Goal: Task Accomplishment & Management: Use online tool/utility

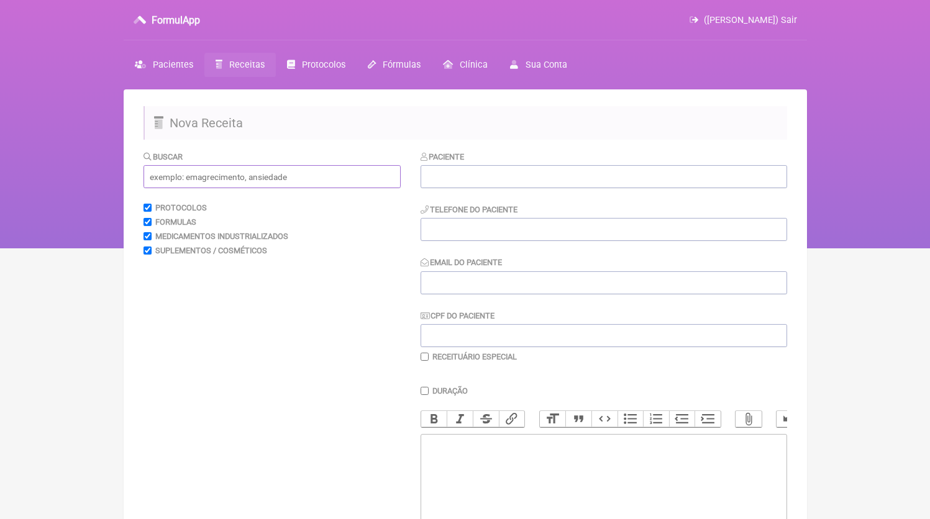
click at [179, 181] on input "text" at bounding box center [272, 176] width 257 height 23
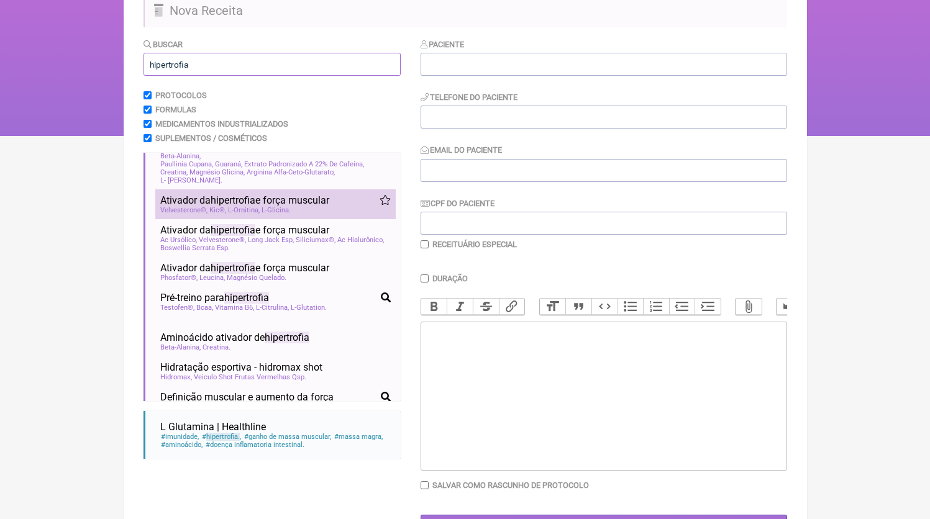
scroll to position [367, 0]
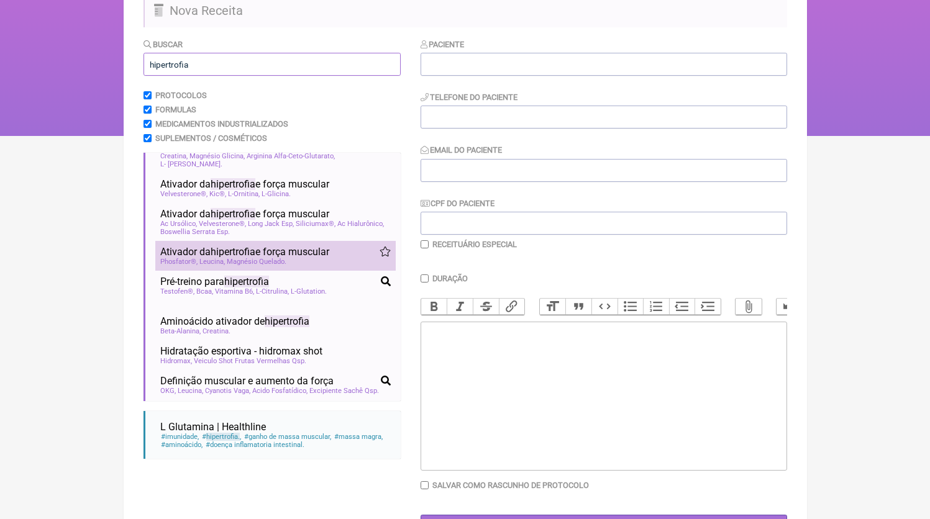
type input "hipertrofia"
click at [280, 258] on span "Ativador da hipertrofia e força muscular" at bounding box center [244, 252] width 169 height 12
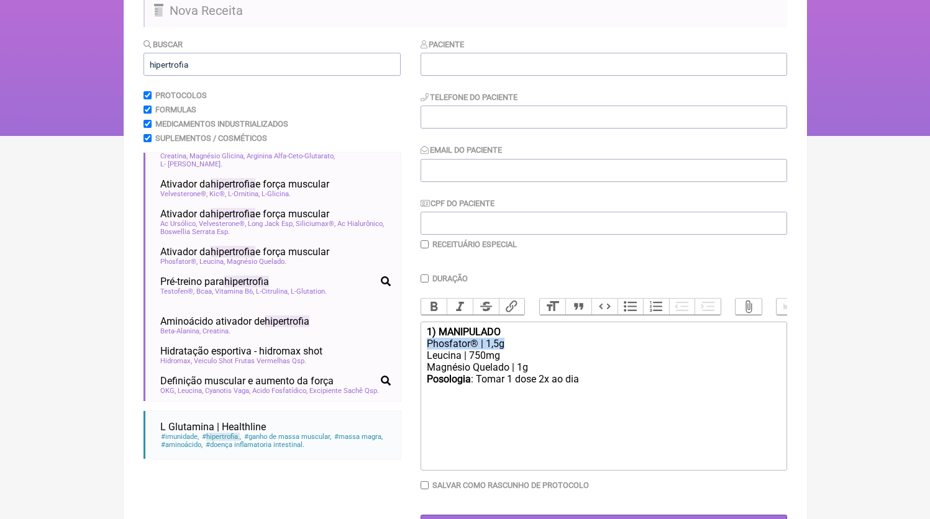
drag, startPoint x: 485, startPoint y: 359, endPoint x: 409, endPoint y: 360, distance: 75.8
click at [409, 360] on form "Buscar hipertrofia Protocolos Formulas Medicamentos Industrializados Suplemento…" at bounding box center [466, 288] width 644 height 501
type trix-editor "<div><strong>1) MANIPULADO</strong></div><div>Phosfator® | 1,5g</div><div>Leuci…"
copy div "Phosfator® | 1,5g"
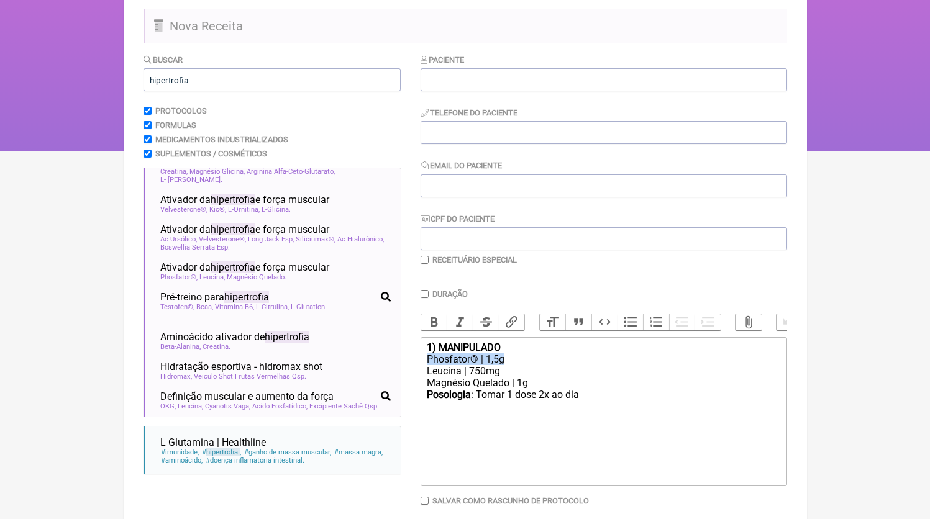
scroll to position [55, 0]
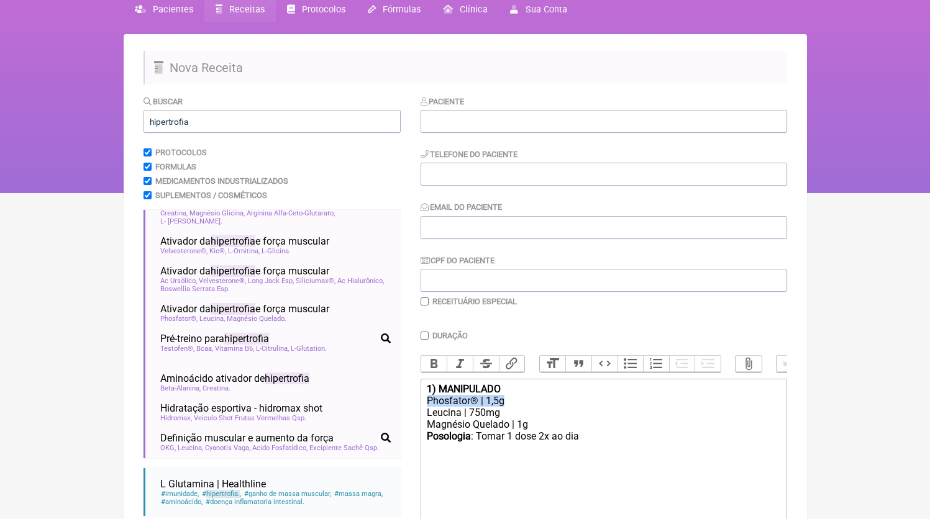
click at [245, 11] on span "Receitas" at bounding box center [246, 9] width 35 height 11
